Goal: Information Seeking & Learning: Learn about a topic

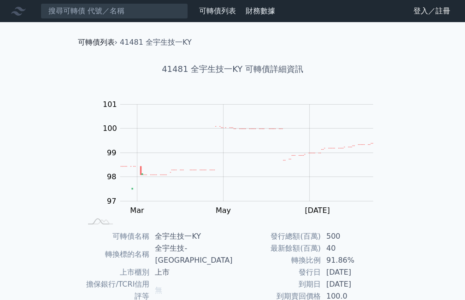
click at [98, 38] on link "可轉債列表" at bounding box center [96, 42] width 37 height 9
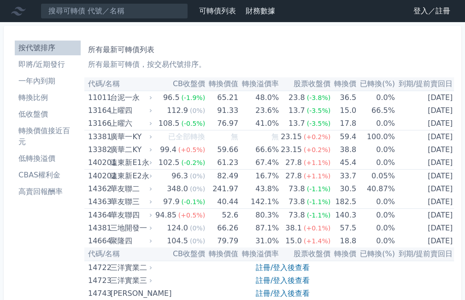
click at [58, 66] on li "即將/近期發行" at bounding box center [48, 64] width 66 height 11
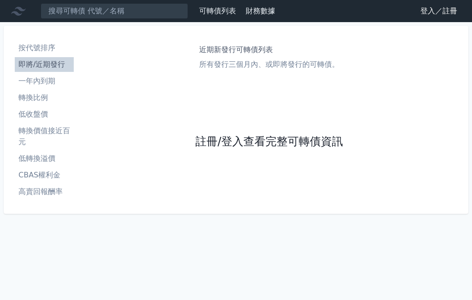
click at [241, 138] on link "註冊/登入查看完整可轉債資訊" at bounding box center [270, 142] width 148 height 15
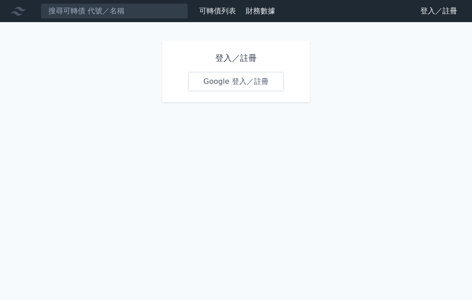
click at [229, 82] on link "Google 登入／註冊" at bounding box center [236, 81] width 96 height 19
